Goal: Task Accomplishment & Management: Manage account settings

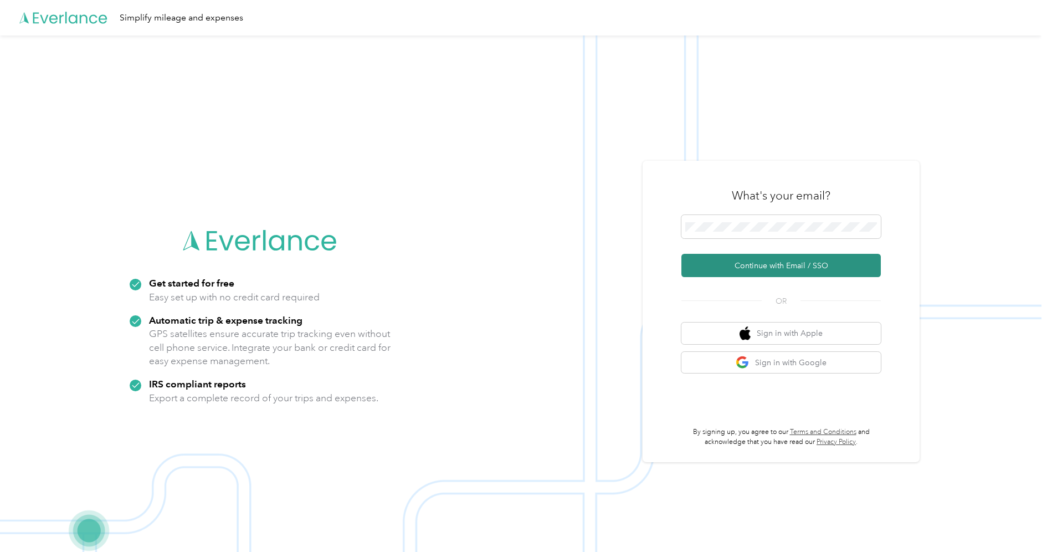
click at [806, 259] on button "Continue with Email / SSO" at bounding box center [781, 265] width 199 height 23
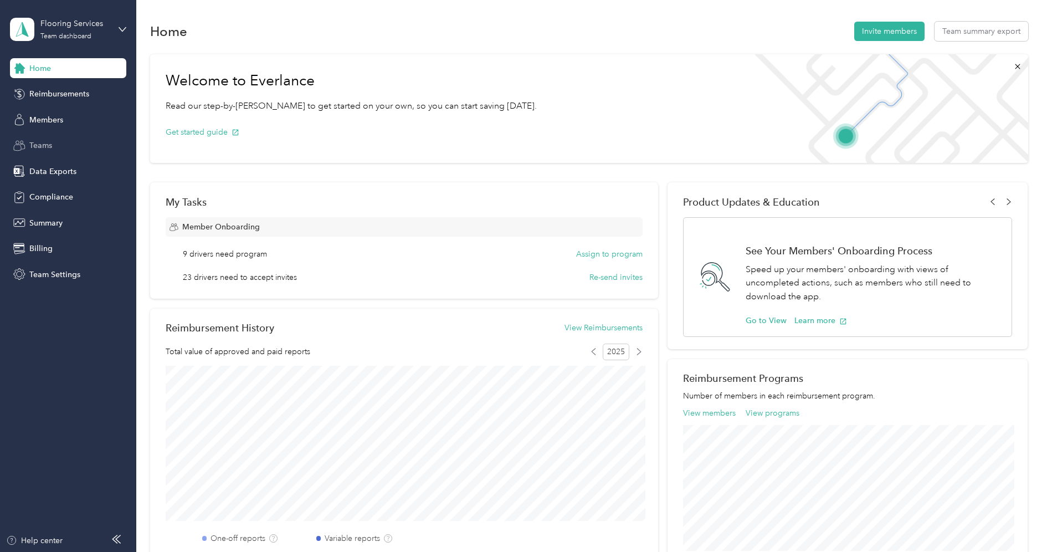
click at [62, 148] on div "Teams" at bounding box center [68, 146] width 116 height 20
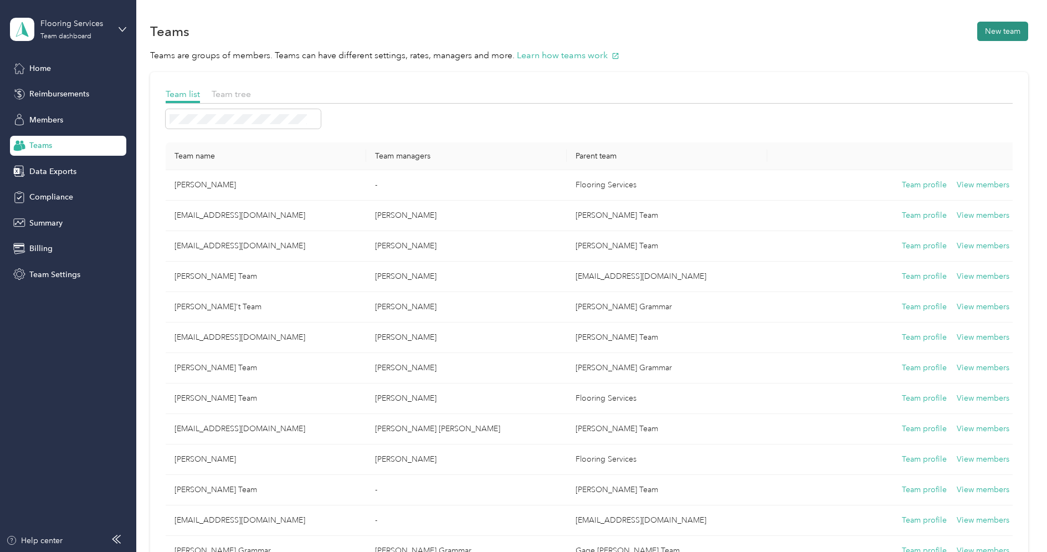
click at [995, 30] on button "New team" at bounding box center [1002, 31] width 51 height 19
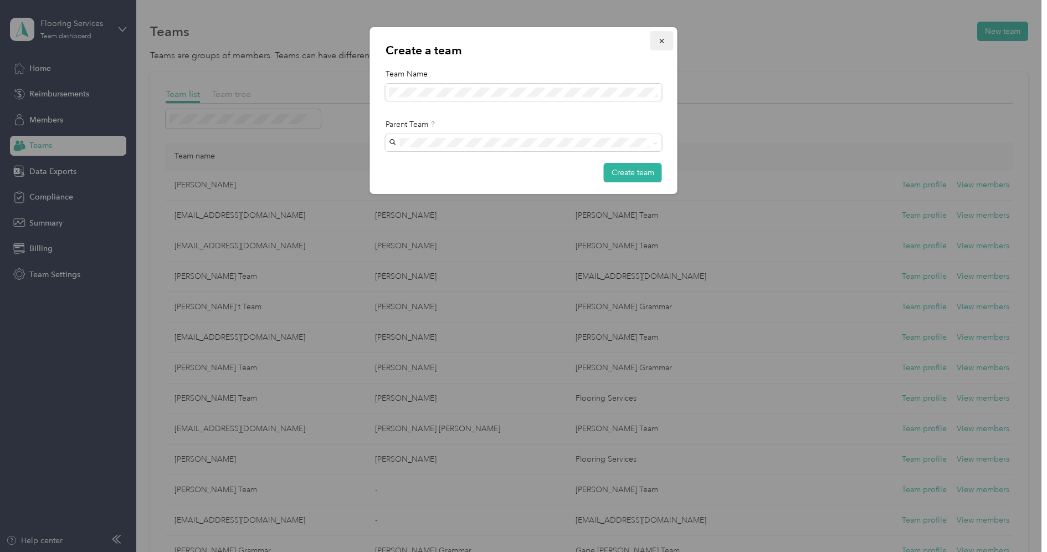
click at [662, 39] on icon "button" at bounding box center [662, 41] width 8 height 8
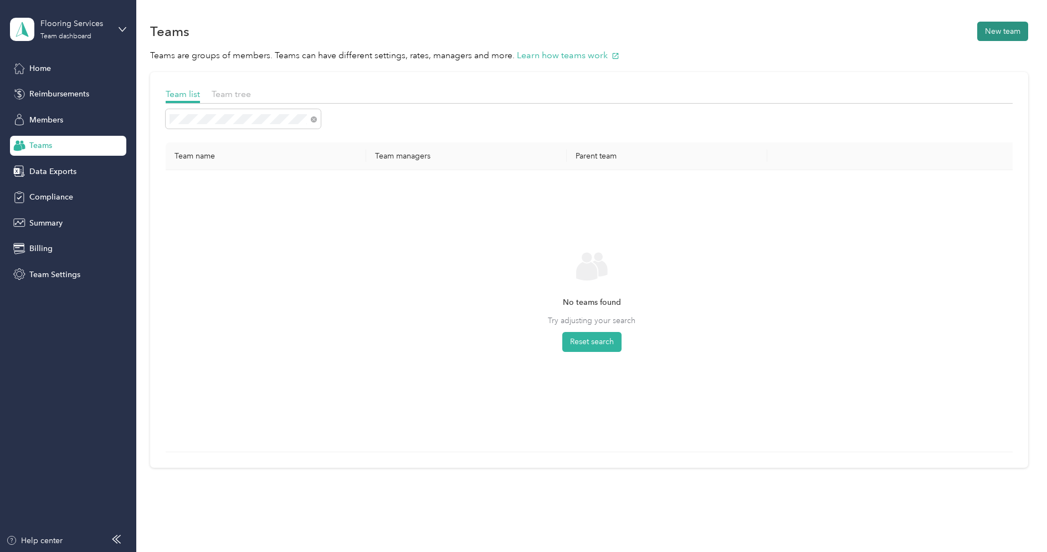
click at [1009, 35] on button "New team" at bounding box center [1002, 31] width 51 height 19
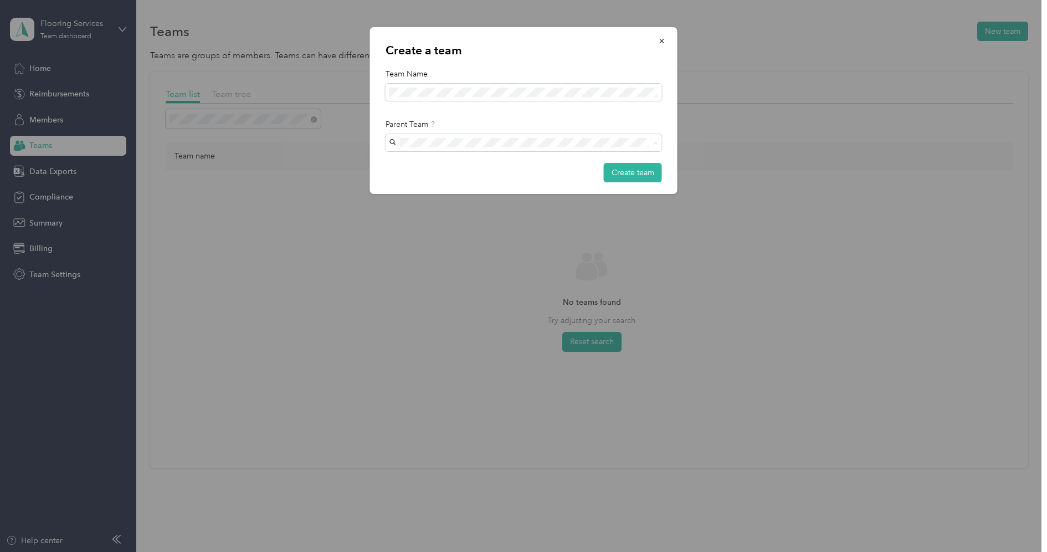
click at [534, 163] on div "[PERSON_NAME] Grammar [PERSON_NAME] Grammar" at bounding box center [523, 168] width 261 height 25
click at [620, 178] on button "Create team" at bounding box center [633, 172] width 58 height 19
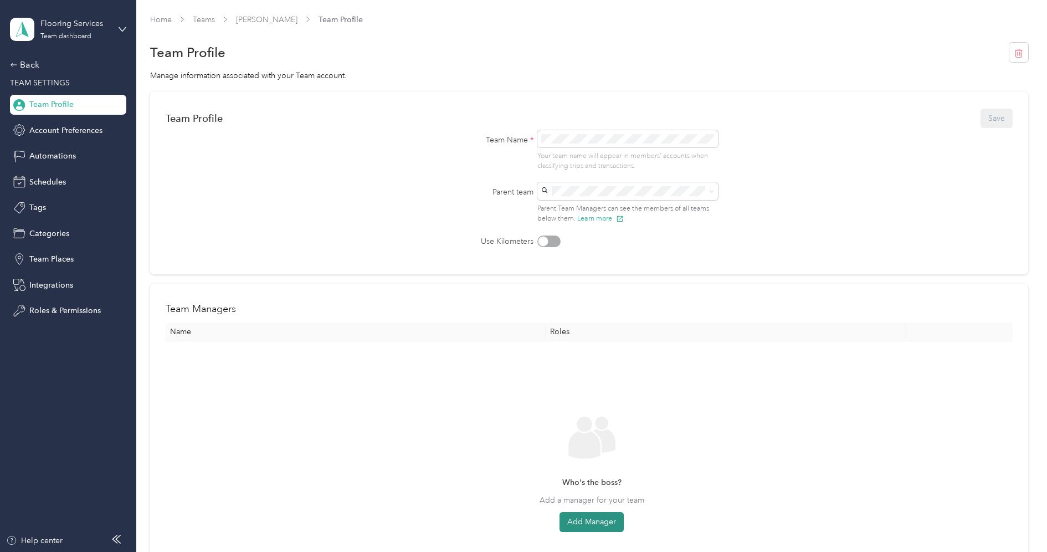
click at [578, 516] on button "Add Manager" at bounding box center [592, 522] width 64 height 20
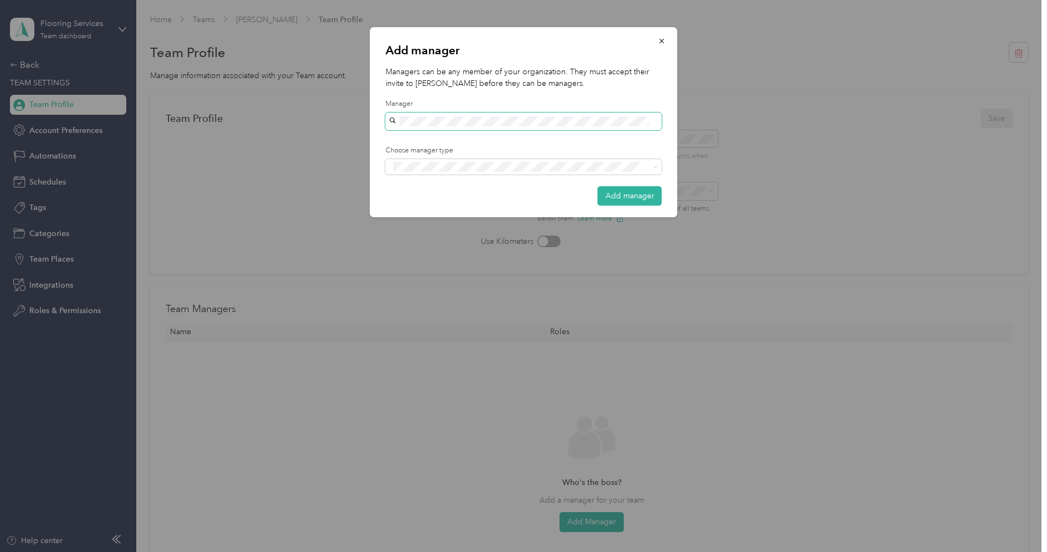
click at [508, 126] on span at bounding box center [524, 121] width 276 height 18
click at [668, 41] on button "button" at bounding box center [662, 40] width 23 height 19
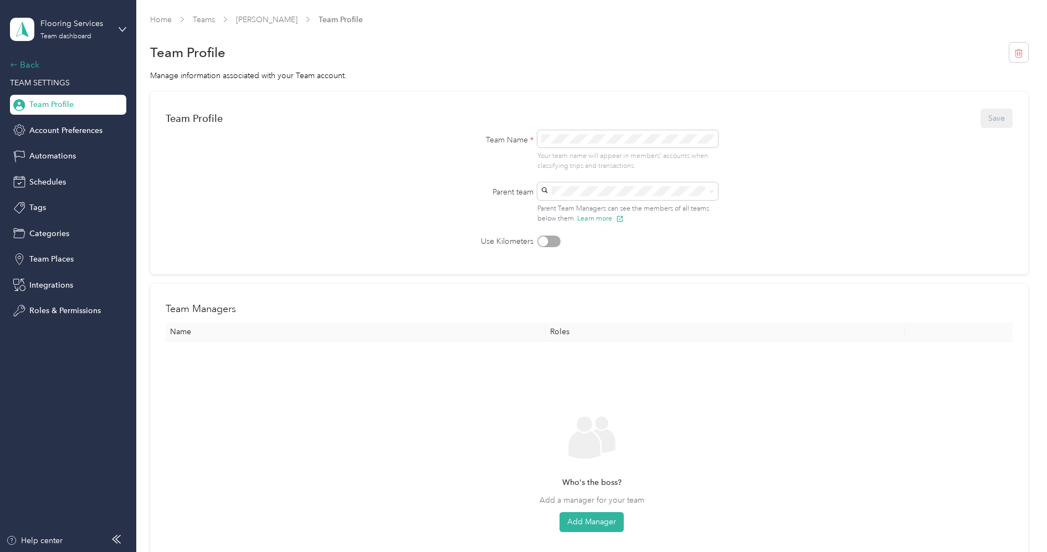
click at [35, 66] on div "Back" at bounding box center [65, 64] width 111 height 13
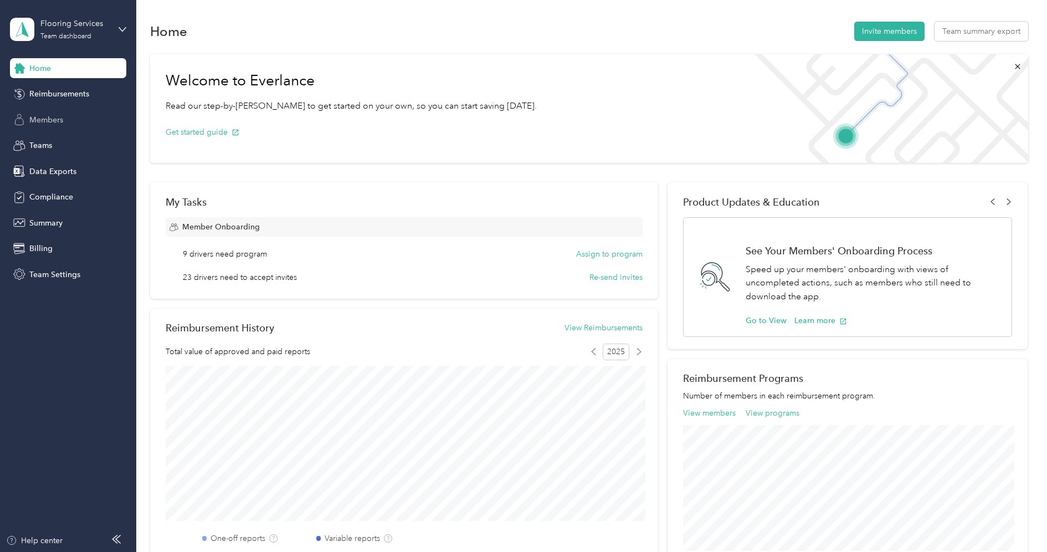
click at [41, 110] on div "Members" at bounding box center [68, 120] width 116 height 20
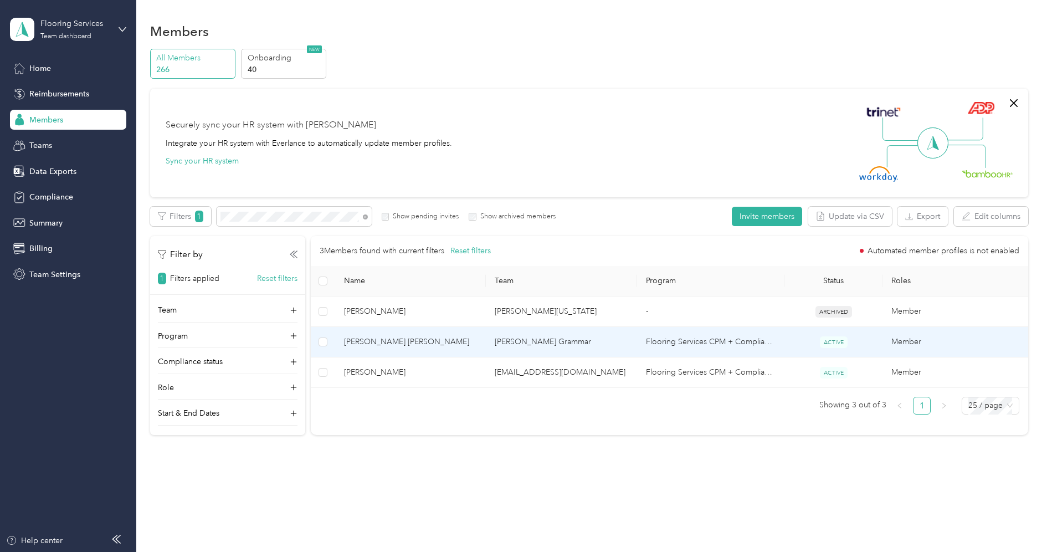
click at [422, 336] on span "[PERSON_NAME] [PERSON_NAME]" at bounding box center [411, 342] width 134 height 12
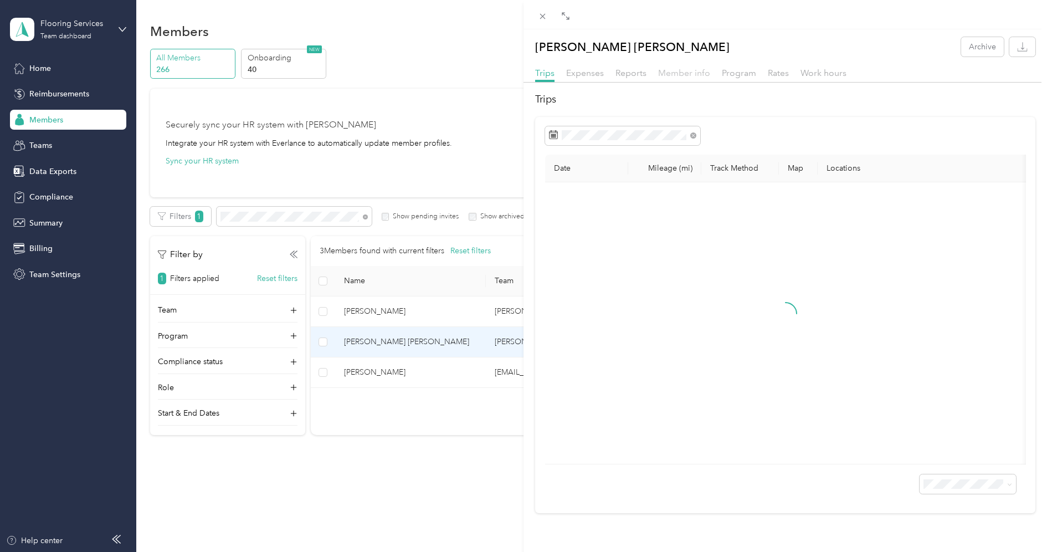
click at [672, 75] on span "Member info" at bounding box center [684, 73] width 52 height 11
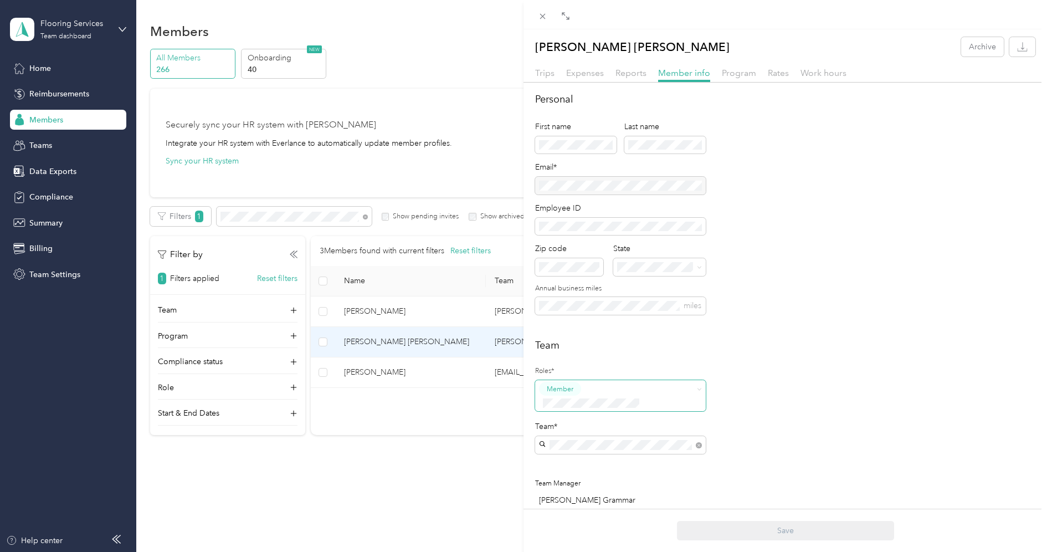
click at [615, 397] on span at bounding box center [613, 403] width 149 height 12
click at [608, 475] on div "Manager" at bounding box center [620, 473] width 155 height 14
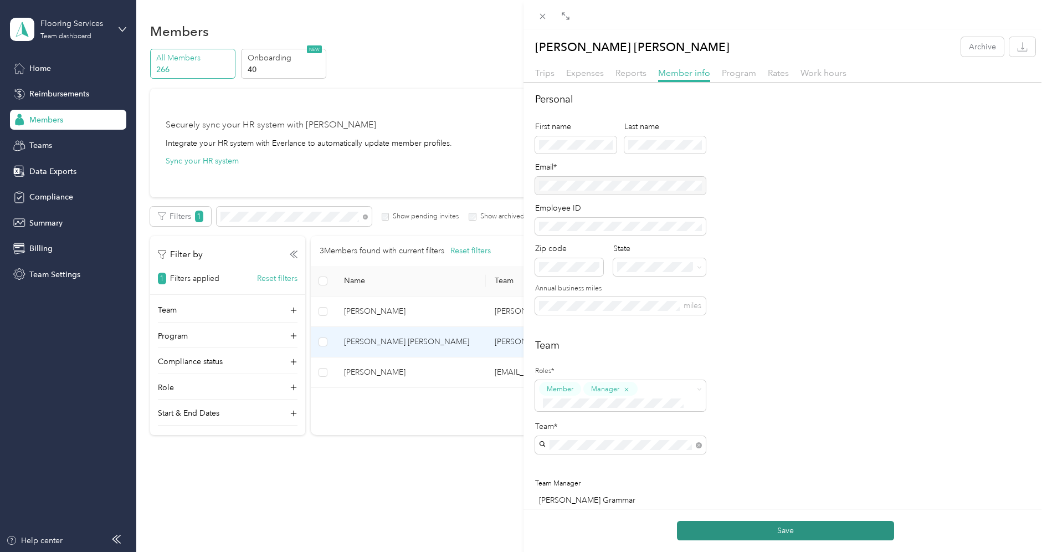
click at [757, 528] on button "Save" at bounding box center [785, 530] width 217 height 19
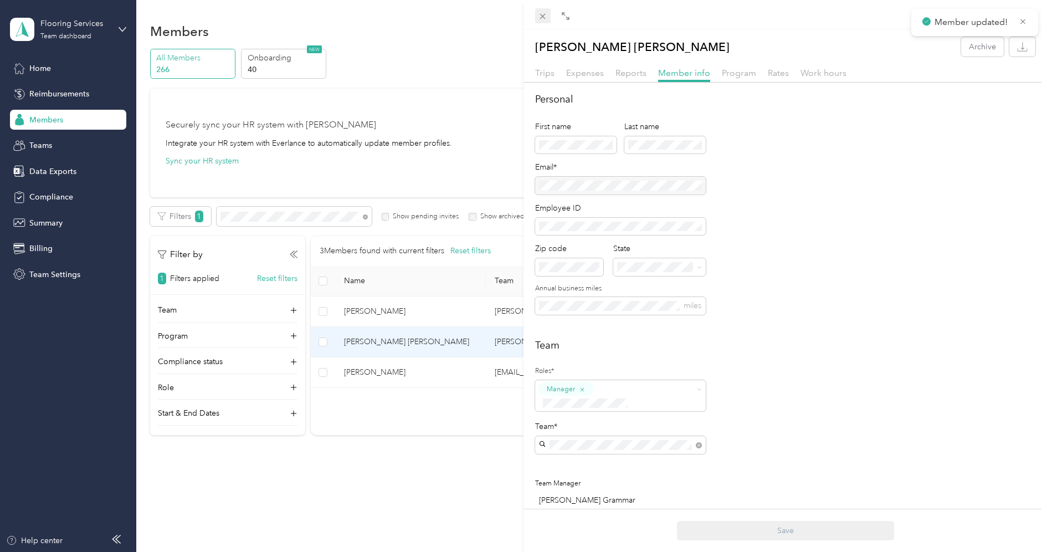
click at [544, 16] on icon at bounding box center [542, 16] width 9 height 9
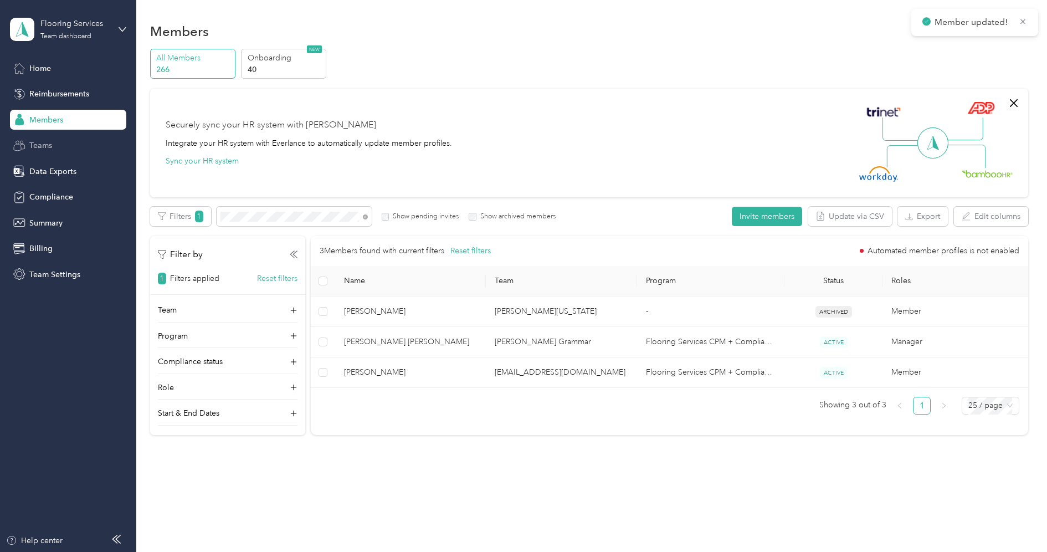
click at [58, 146] on div "Teams" at bounding box center [68, 146] width 116 height 20
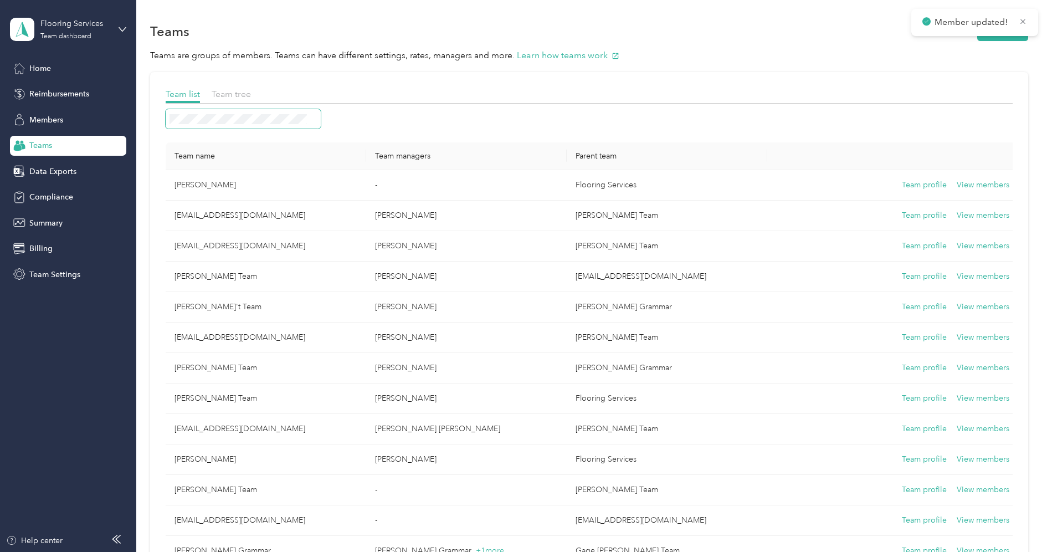
click at [266, 111] on span at bounding box center [243, 118] width 155 height 19
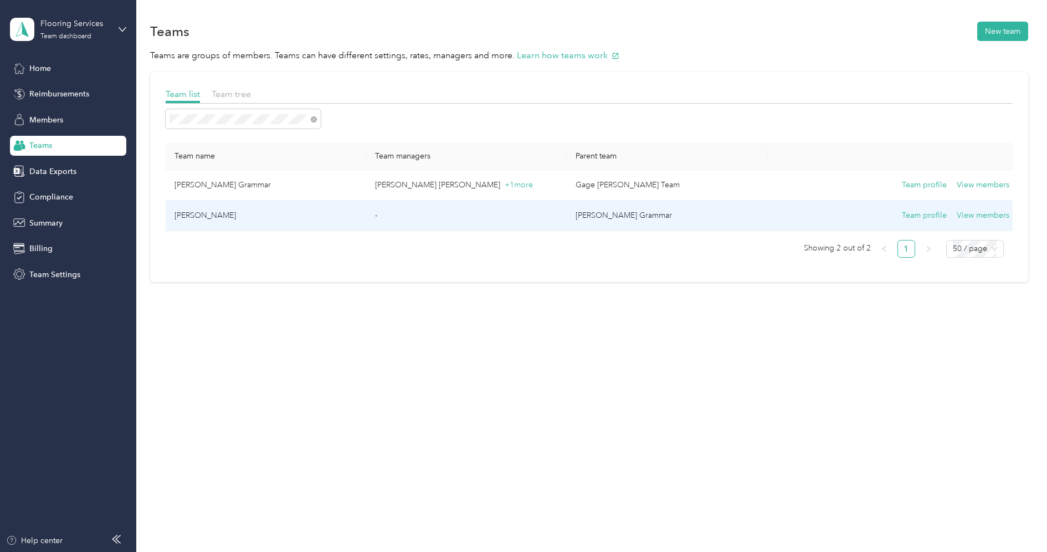
click at [330, 213] on td "[PERSON_NAME]" at bounding box center [266, 216] width 201 height 30
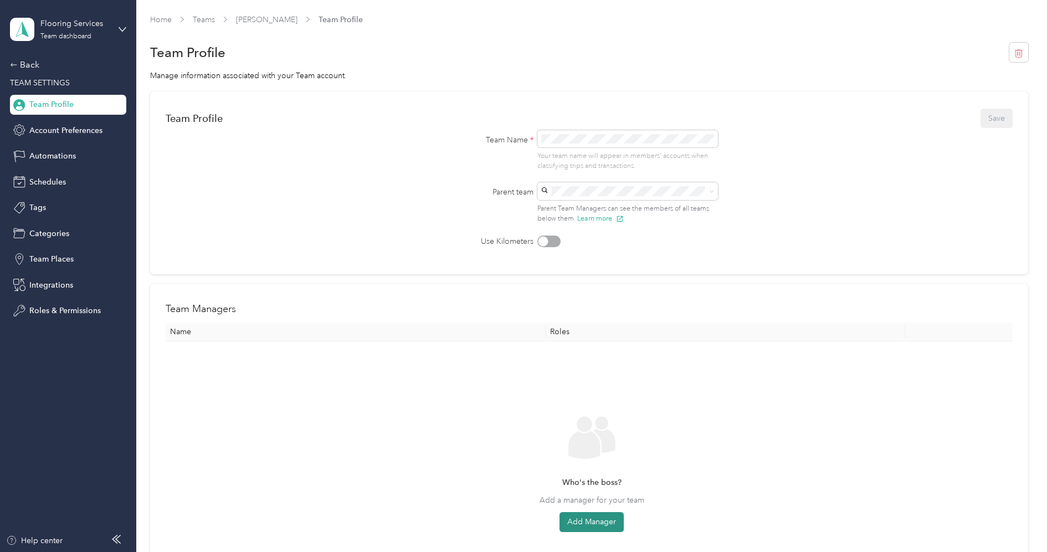
click at [600, 520] on button "Add Manager" at bounding box center [592, 522] width 64 height 20
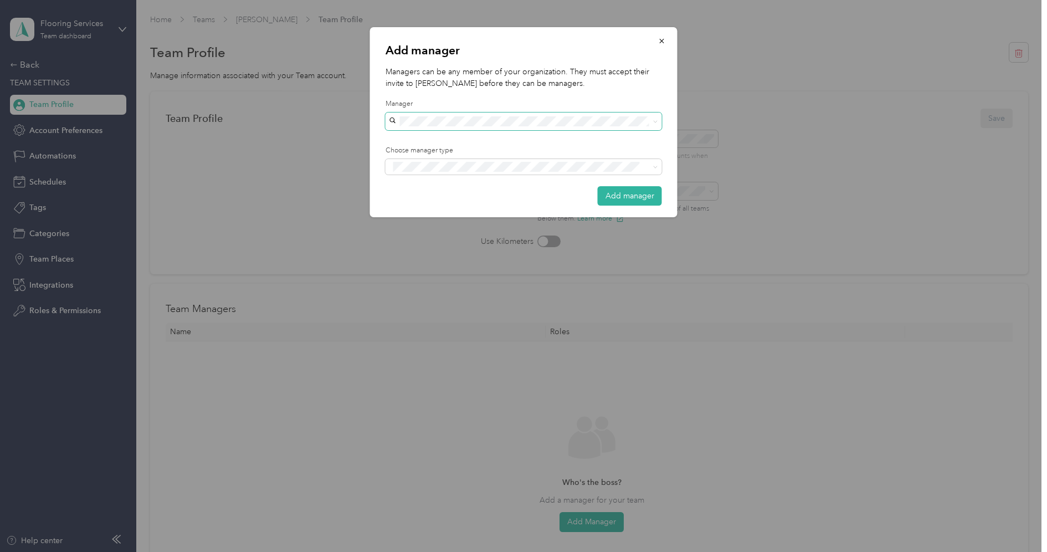
click at [510, 129] on span at bounding box center [524, 121] width 276 height 18
click at [481, 161] on div "[PERSON_NAME] [PERSON_NAME]" at bounding box center [523, 160] width 261 height 12
click at [433, 202] on button "Manager" at bounding box center [415, 208] width 44 height 14
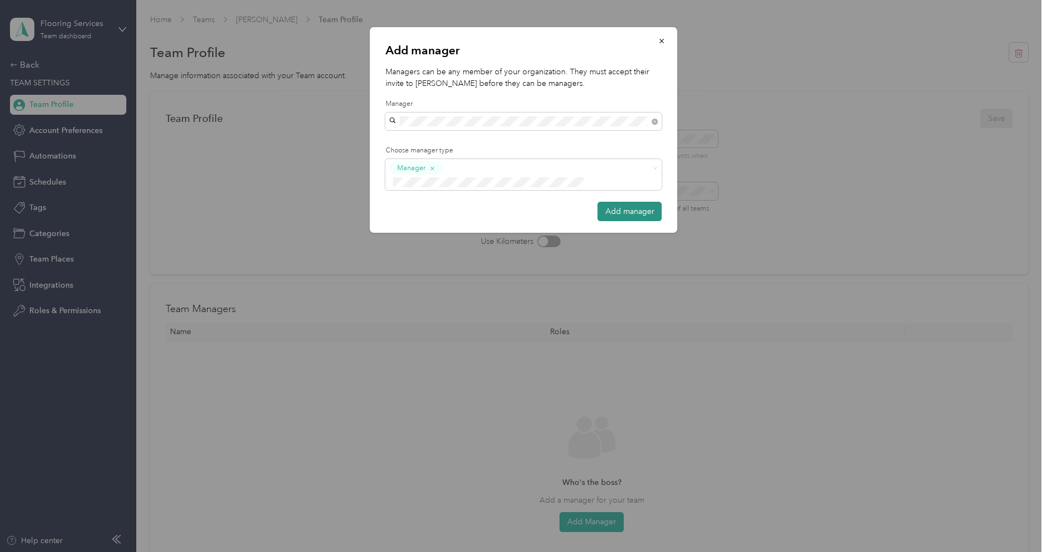
click at [656, 203] on button "Add manager" at bounding box center [630, 211] width 64 height 19
